Goal: Check status: Check status

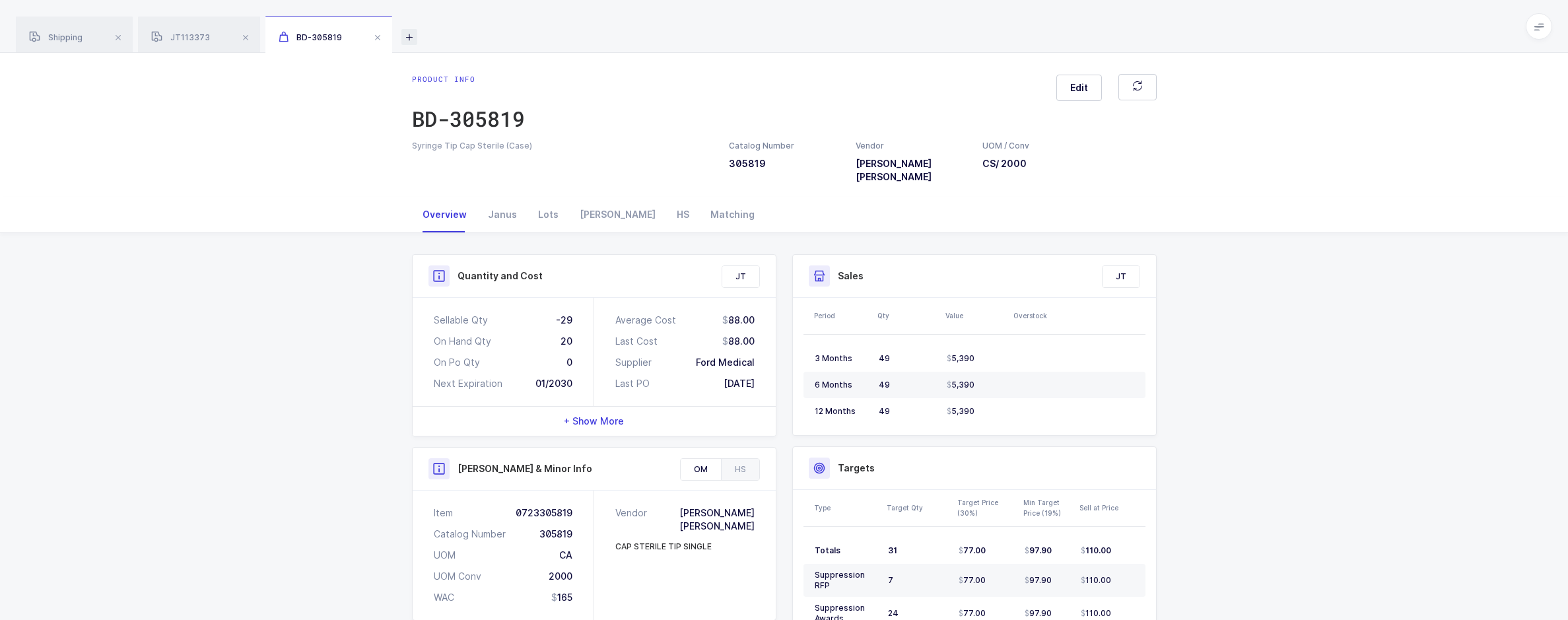
click at [415, 32] on icon at bounding box center [410, 38] width 16 height 16
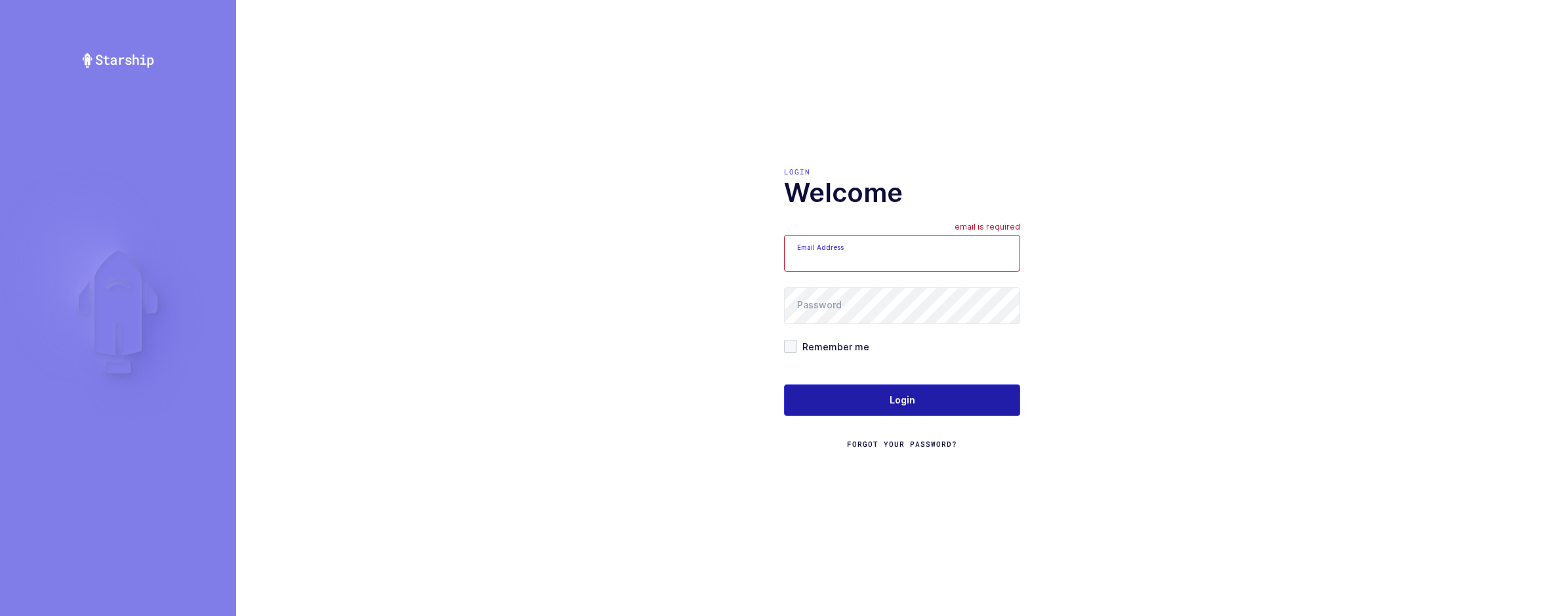
type input "sameer@janustrade.com"
click at [875, 414] on button "Login" at bounding box center [902, 400] width 236 height 31
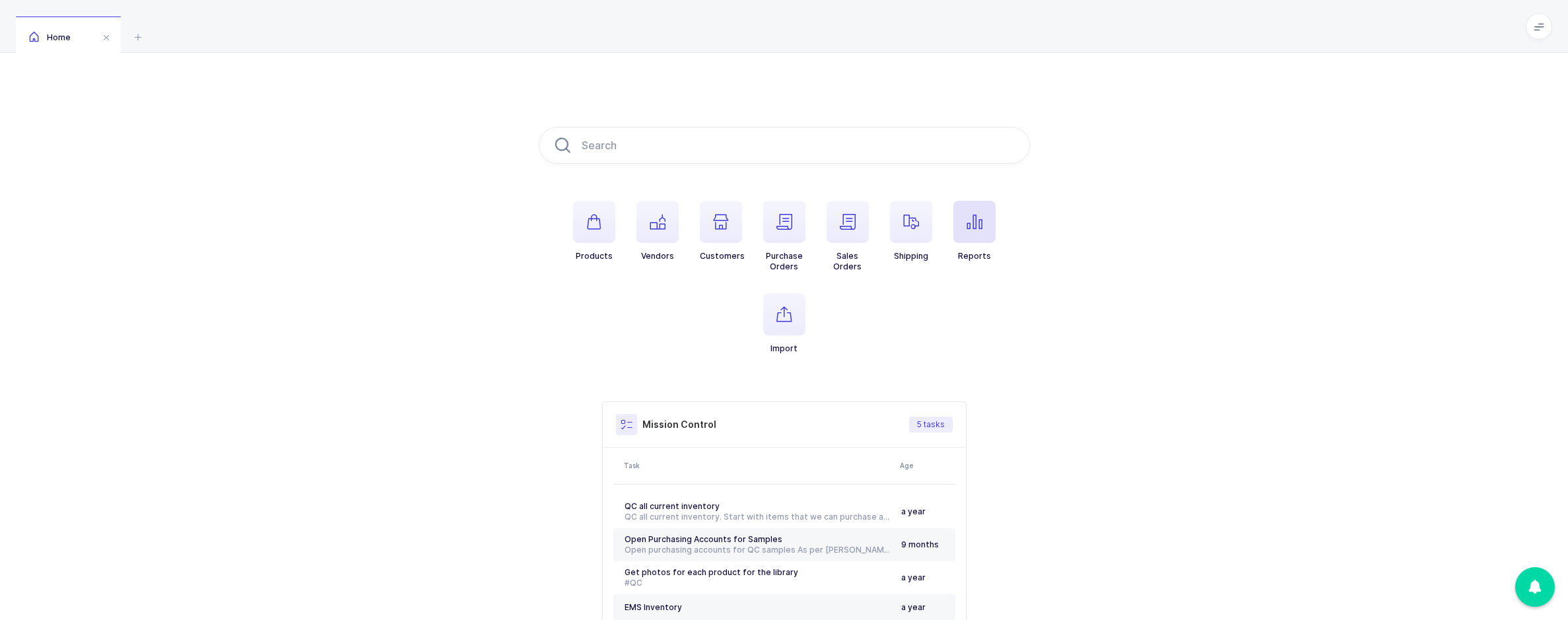
click at [961, 235] on span "button" at bounding box center [974, 221] width 42 height 42
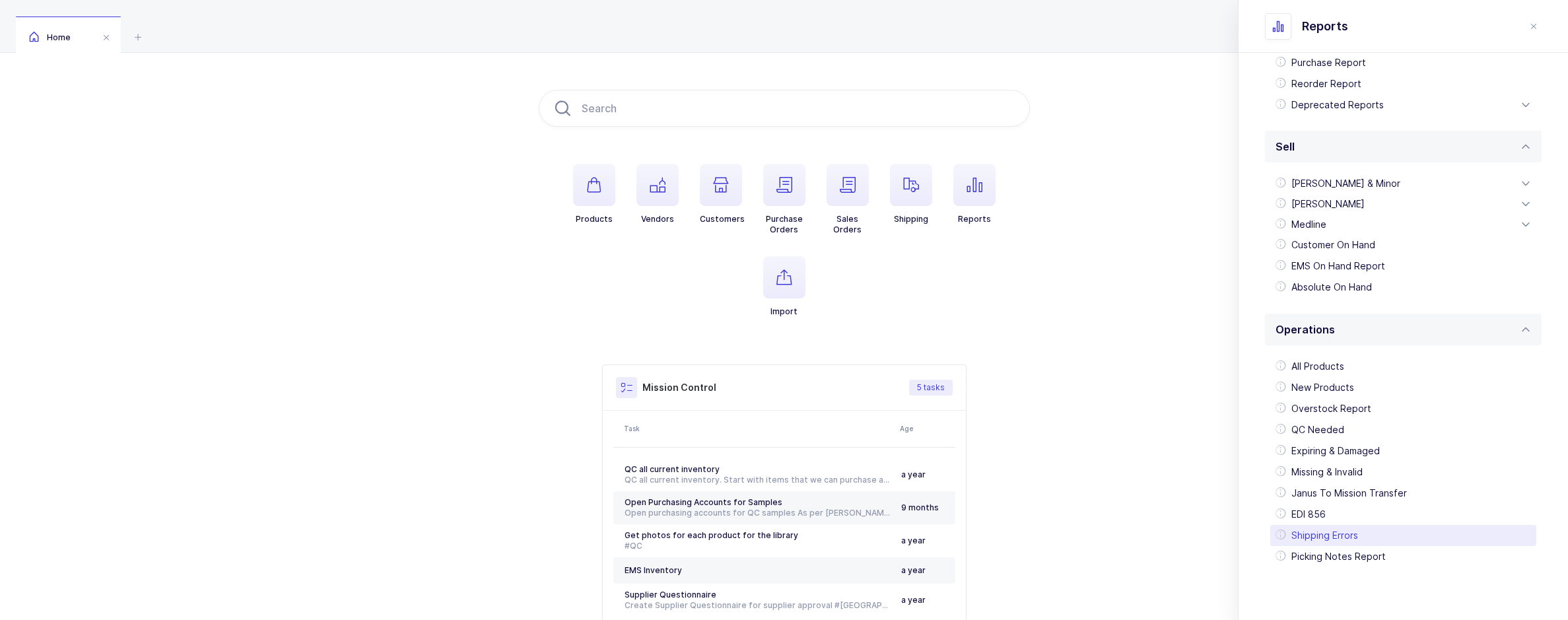
scroll to position [66, 0]
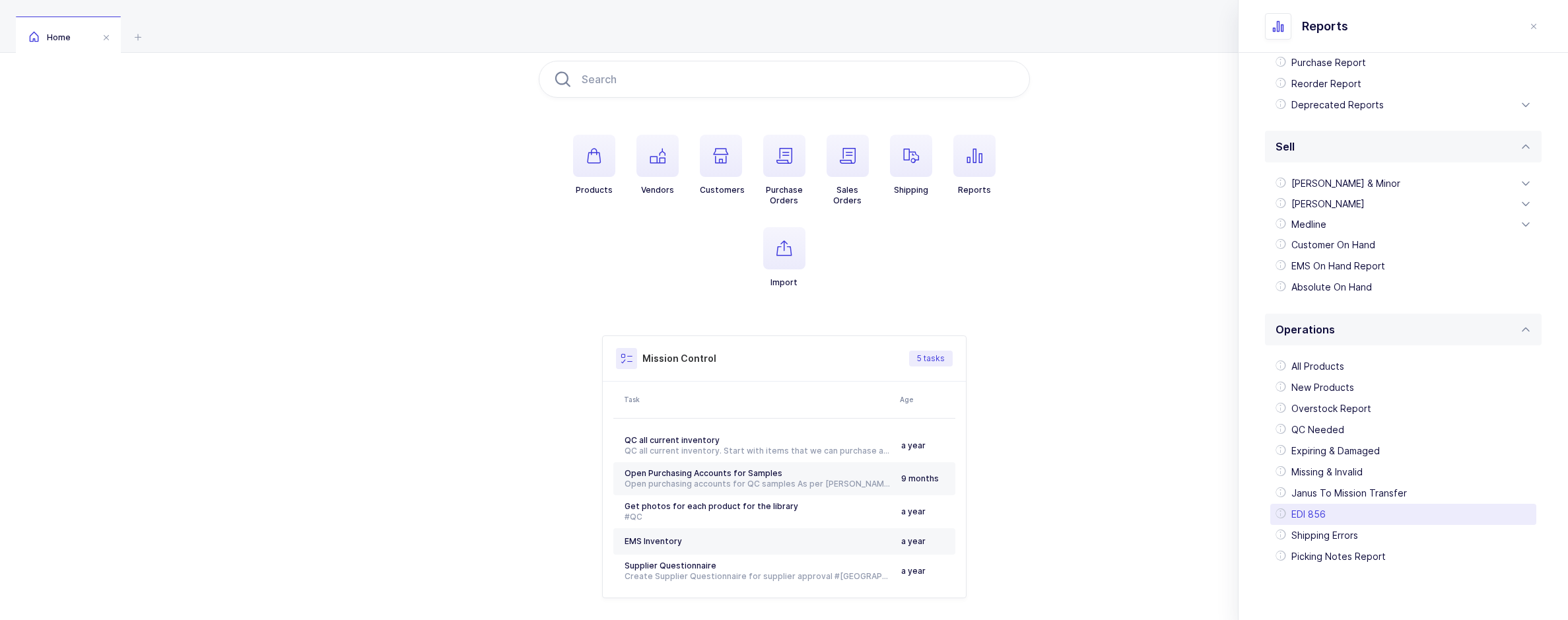
click at [1329, 517] on div "EDI 856" at bounding box center [1403, 514] width 266 height 21
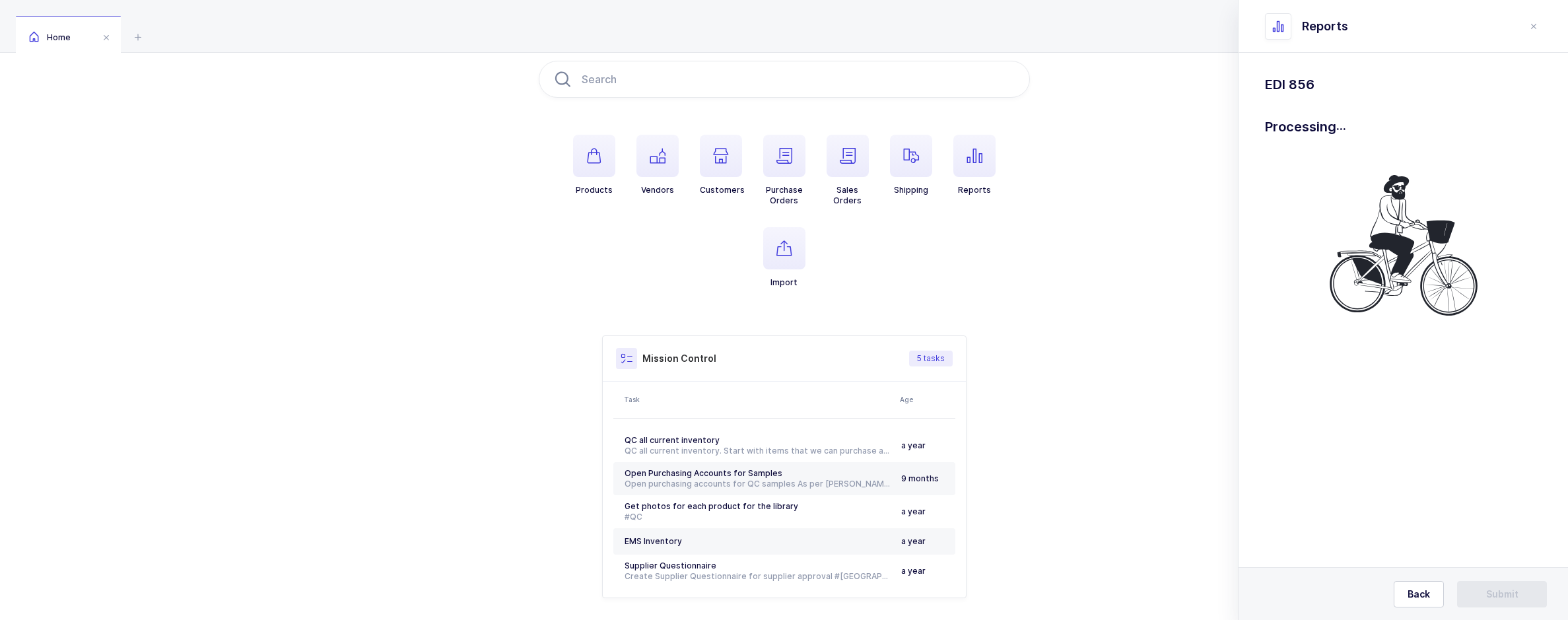
scroll to position [0, 0]
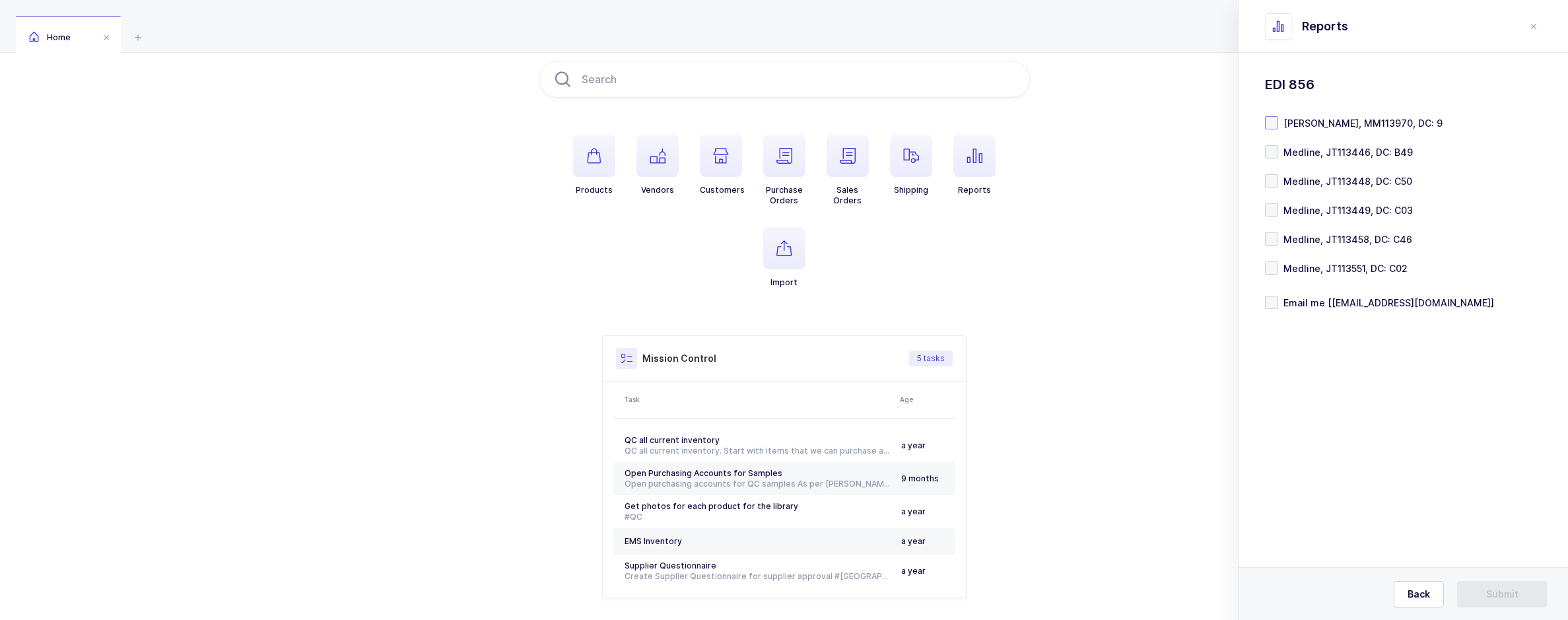
click at [1277, 121] on span at bounding box center [1272, 123] width 13 height 13
click at [1278, 116] on input "Henry Schein, MM113970, DC: 9" at bounding box center [1278, 116] width 0 height 0
click at [1509, 599] on span "Submit" at bounding box center [1503, 594] width 32 height 13
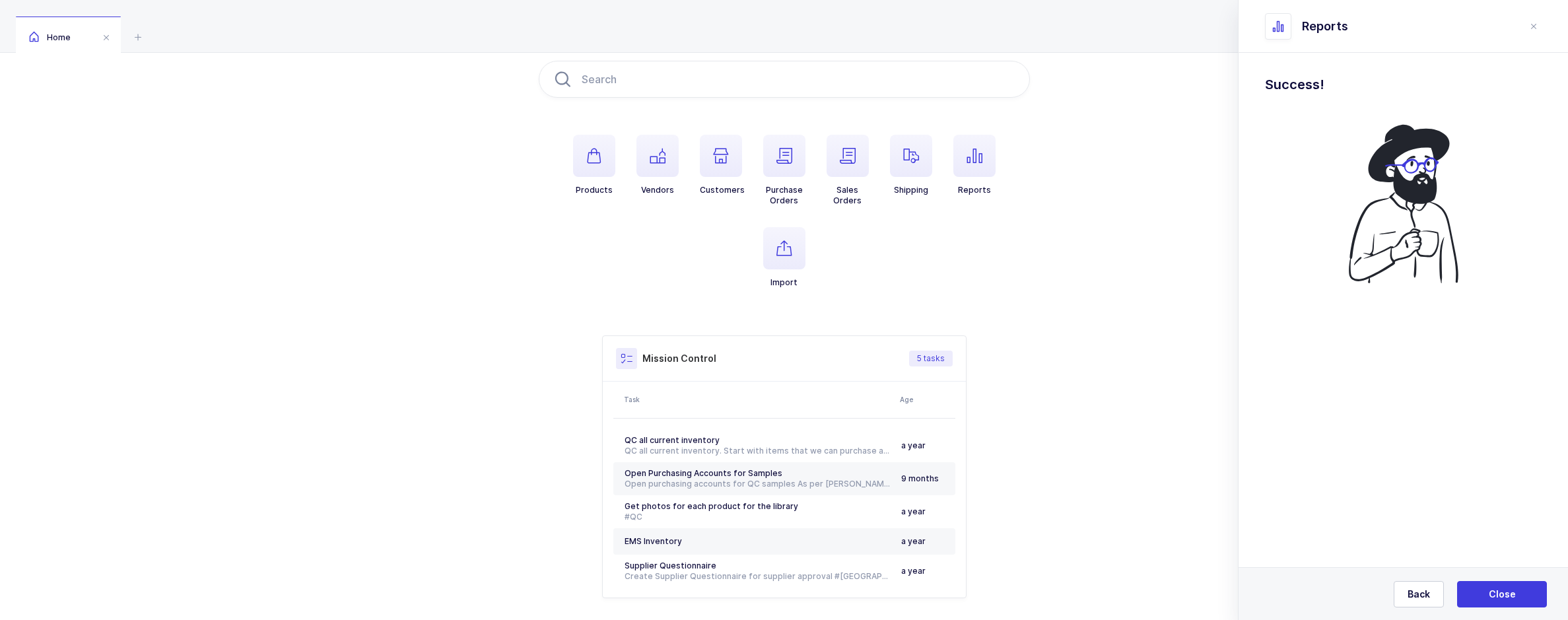
drag, startPoint x: 1533, startPoint y: 31, endPoint x: 1500, endPoint y: 37, distance: 33.5
click at [1533, 31] on icon "close drawer" at bounding box center [1534, 26] width 10 height 10
